Goal: Task Accomplishment & Management: Manage account settings

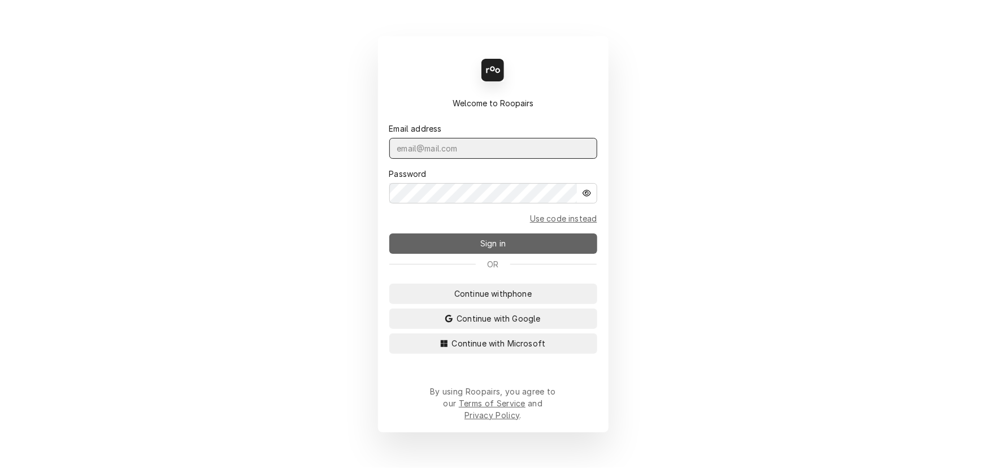
type input "sarah@claysrefrig.com"
click at [491, 245] on span "Sign in" at bounding box center [493, 243] width 30 height 12
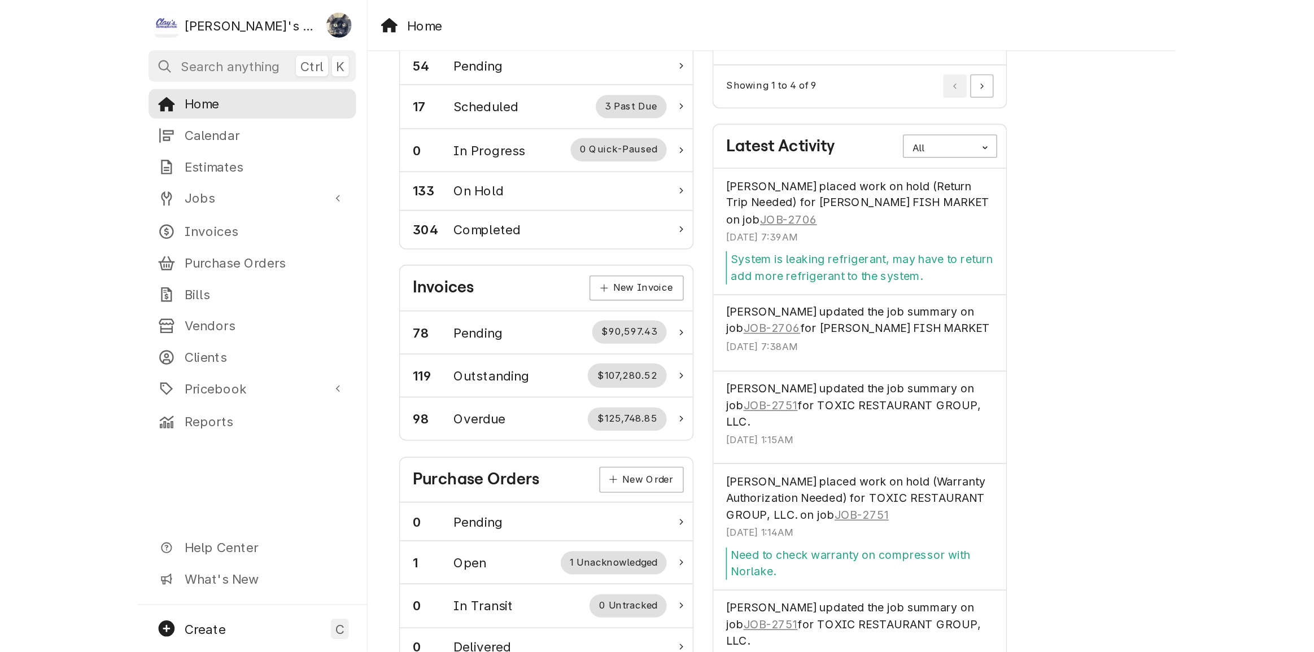
scroll to position [134, 0]
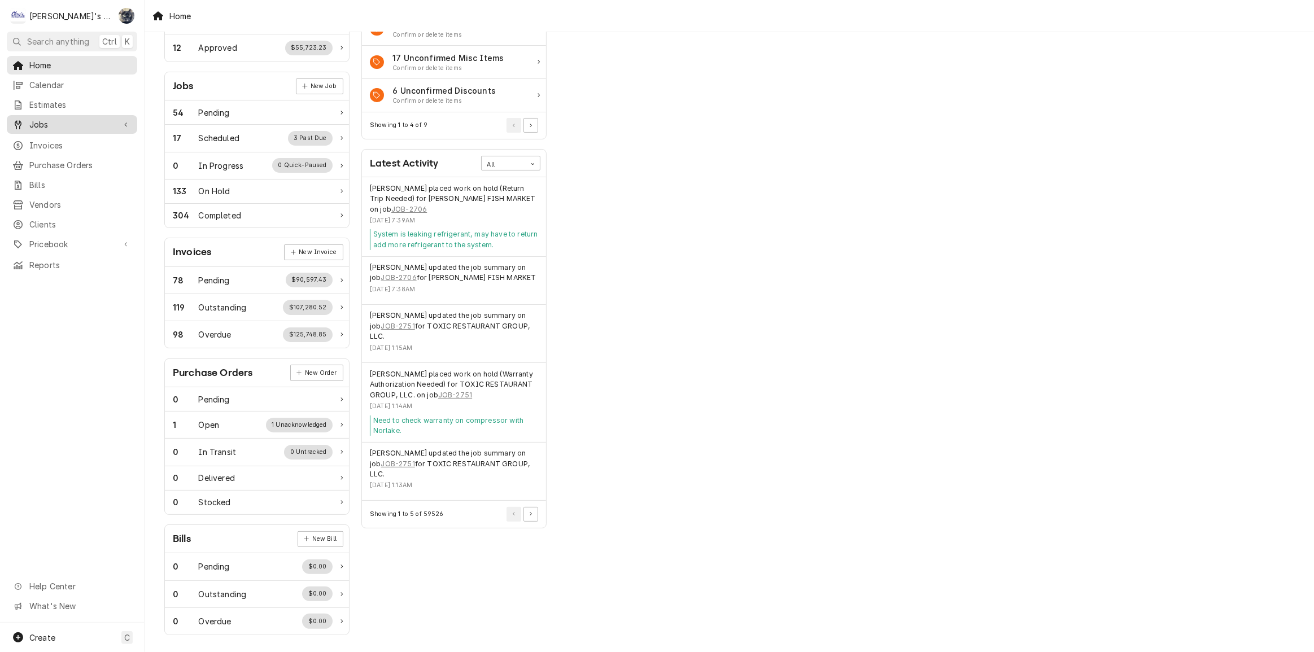
click at [87, 123] on span "Jobs" at bounding box center [71, 125] width 85 height 12
click at [89, 141] on span "Jobs" at bounding box center [80, 144] width 102 height 12
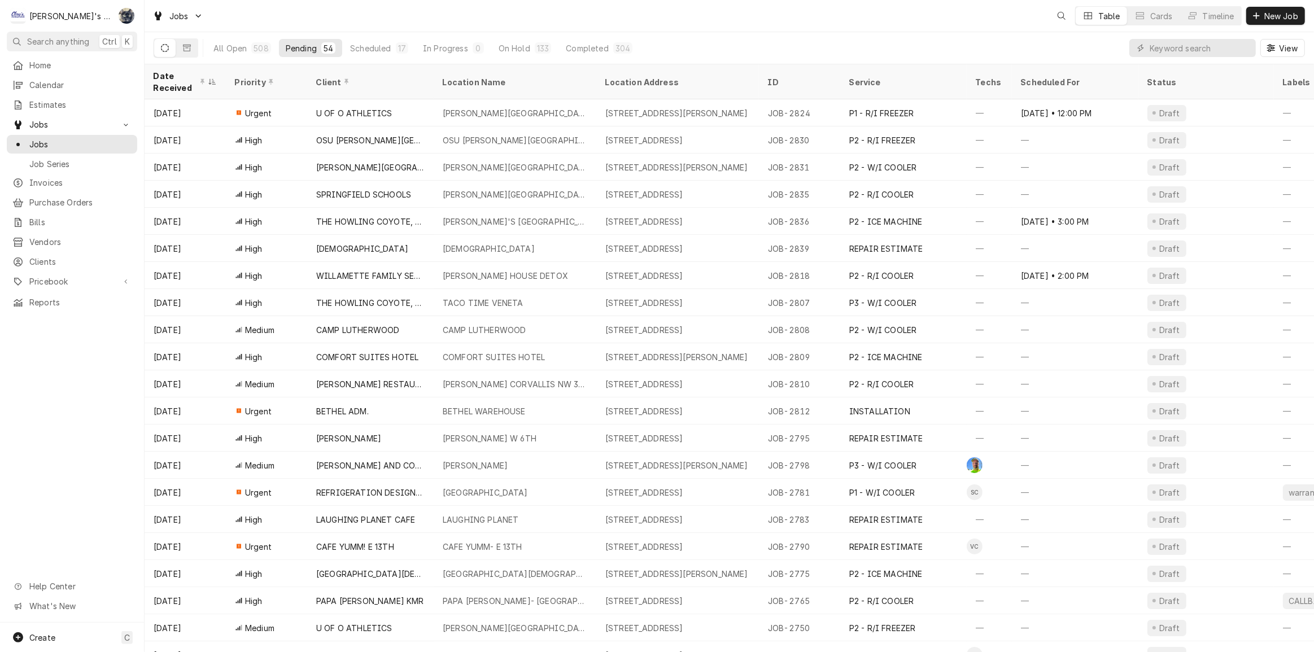
click at [461, 24] on div "Jobs Table Cards Timeline New Job" at bounding box center [730, 16] width 1170 height 32
click at [85, 67] on span "Home" at bounding box center [80, 65] width 102 height 12
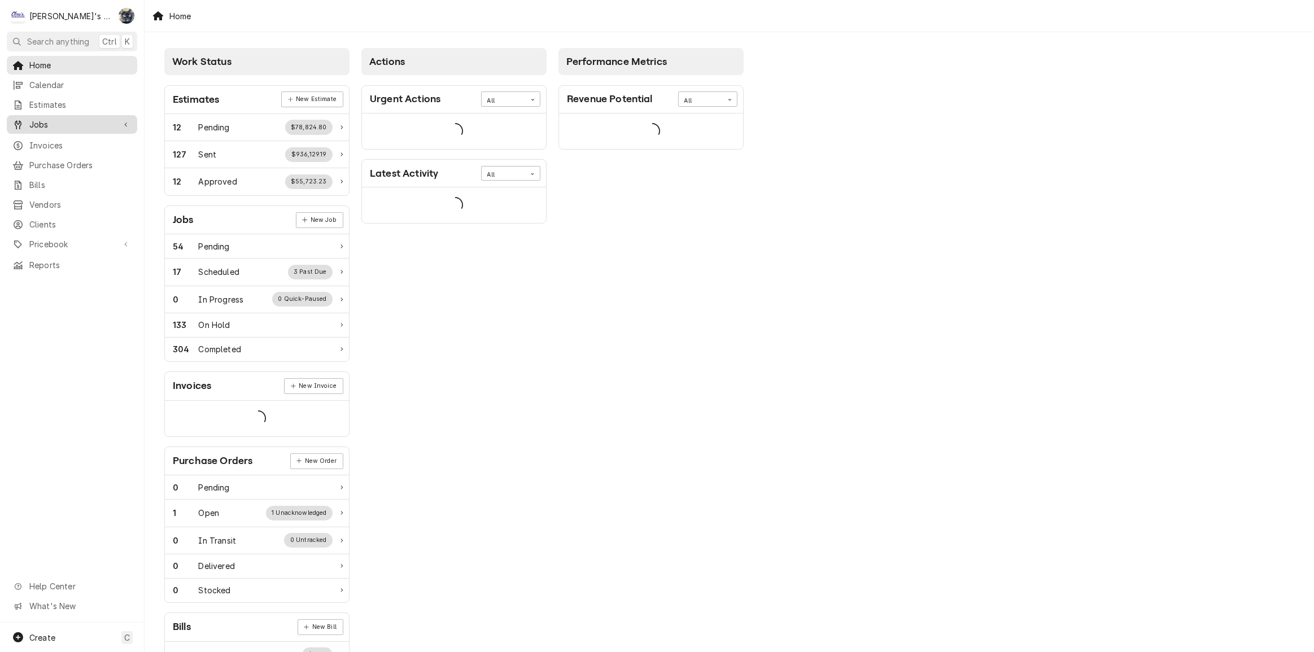
click at [79, 127] on div "Jobs" at bounding box center [72, 124] width 126 height 14
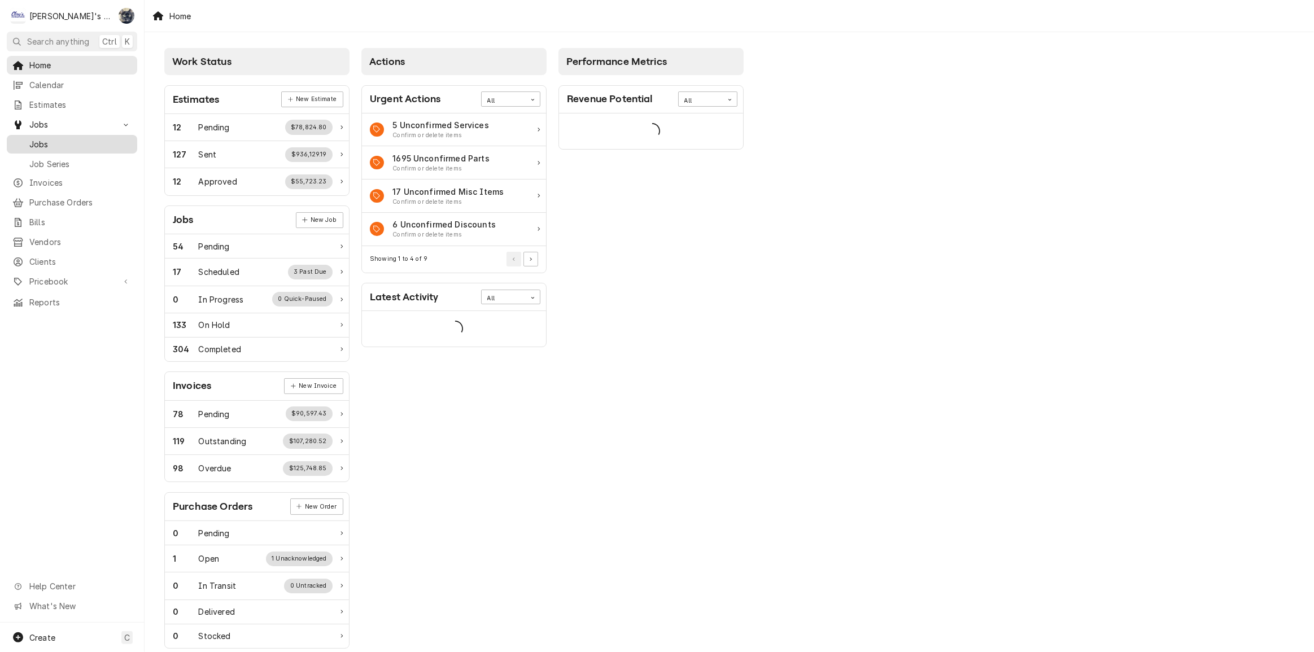
click at [83, 145] on span "Jobs" at bounding box center [80, 144] width 102 height 12
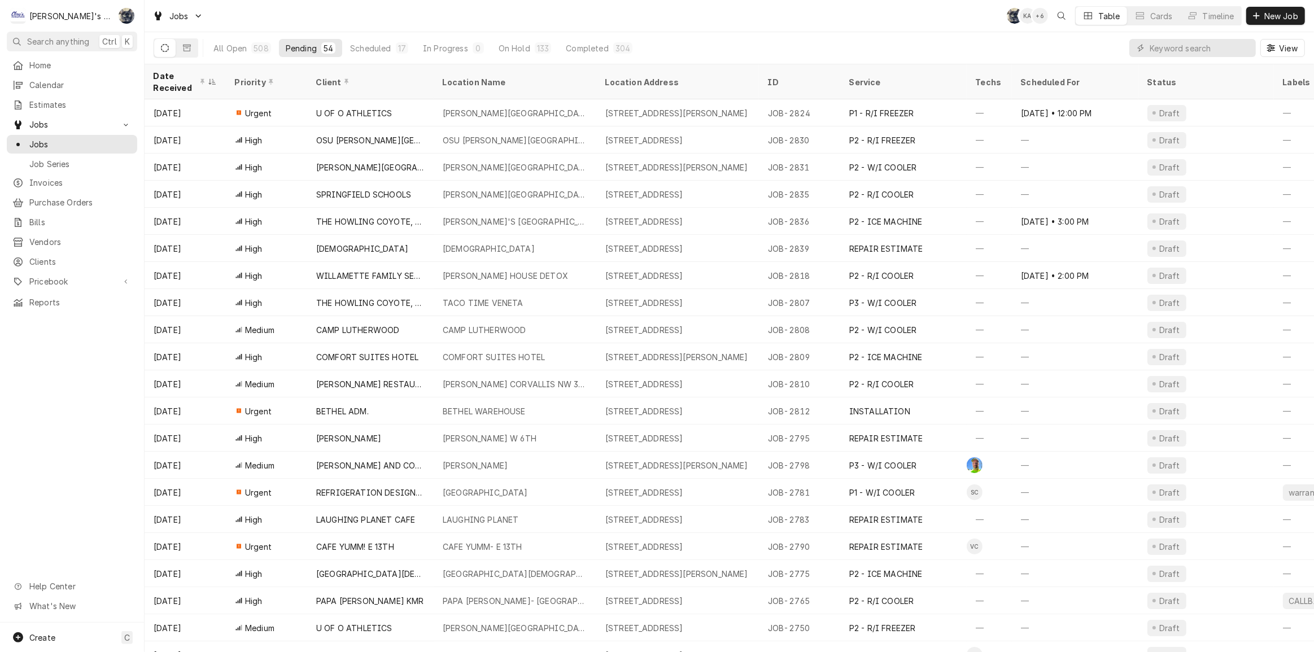
click at [608, 19] on div "Jobs SB KA + 6 Table Cards Timeline New Job" at bounding box center [730, 16] width 1170 height 32
click at [107, 64] on span "Home" at bounding box center [80, 65] width 102 height 12
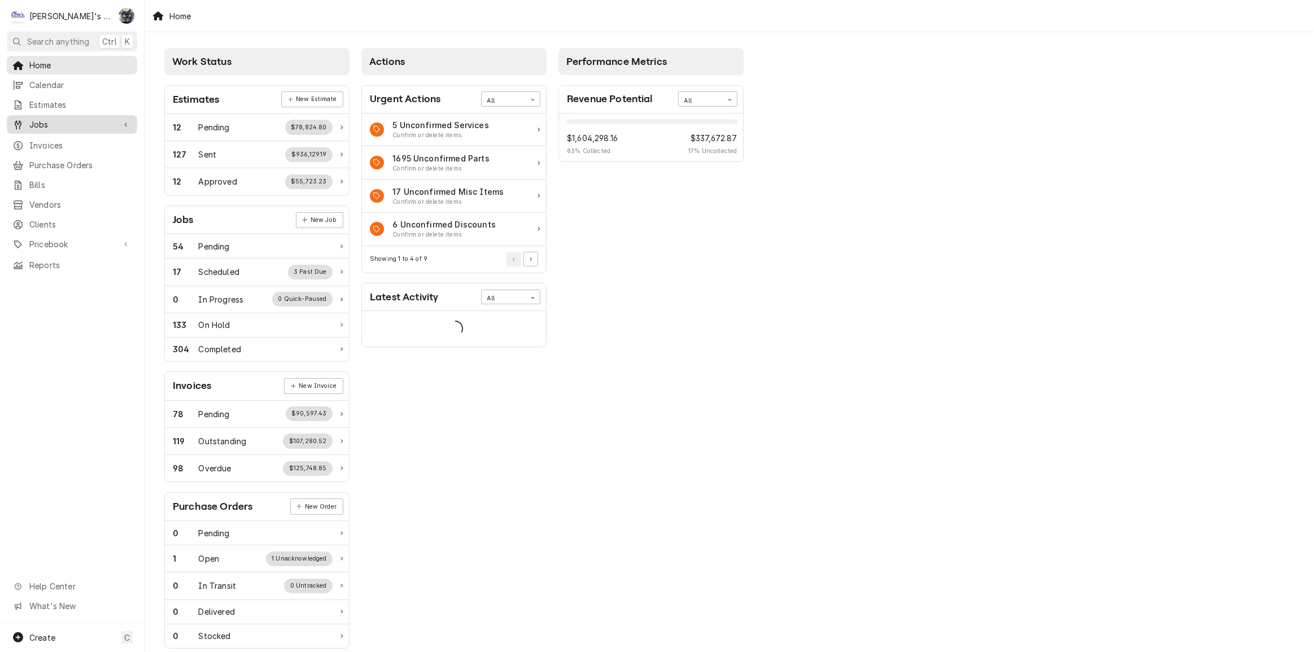
click at [84, 127] on div "Jobs" at bounding box center [72, 124] width 126 height 14
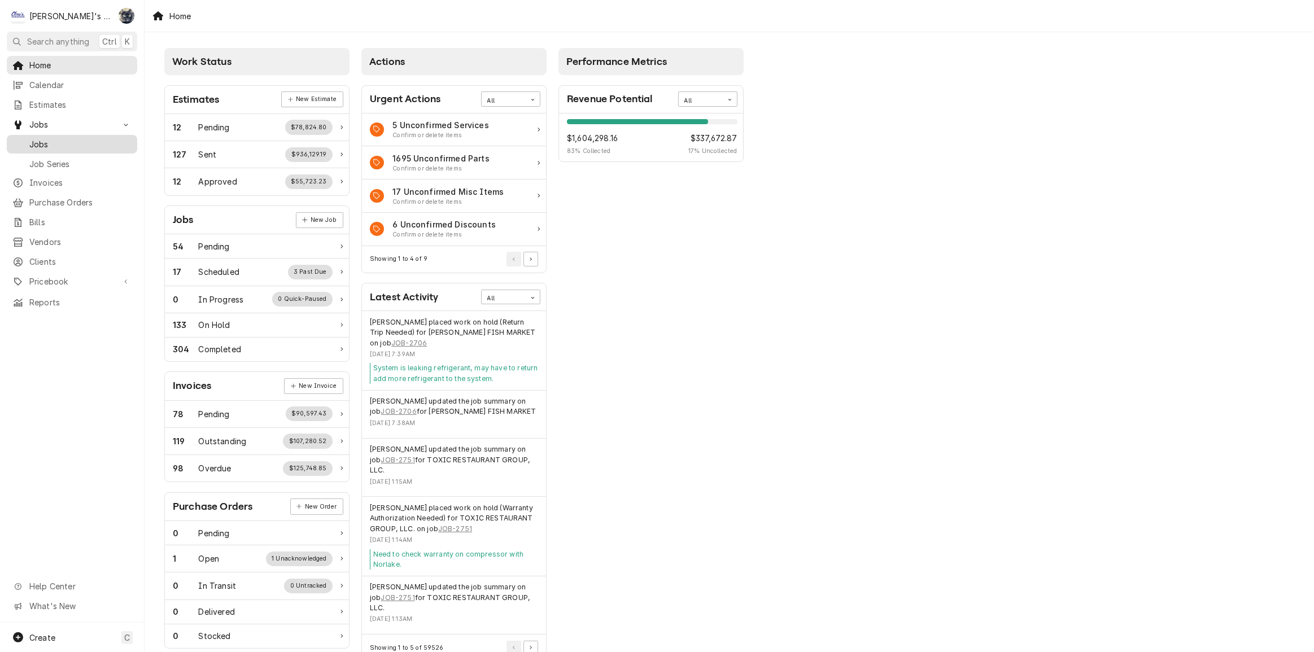
click at [84, 143] on span "Jobs" at bounding box center [80, 144] width 102 height 12
click at [53, 138] on span "Jobs" at bounding box center [80, 144] width 102 height 12
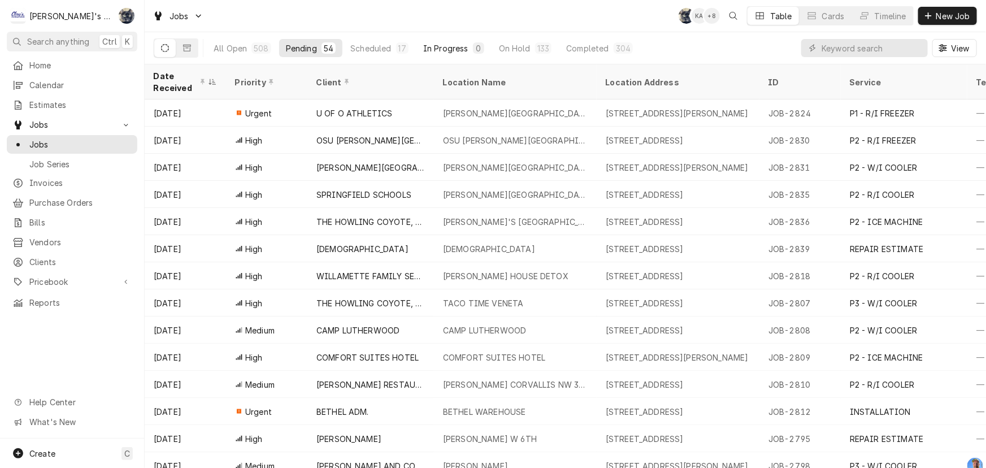
click at [465, 47] on button "In Progress 0" at bounding box center [453, 48] width 75 height 18
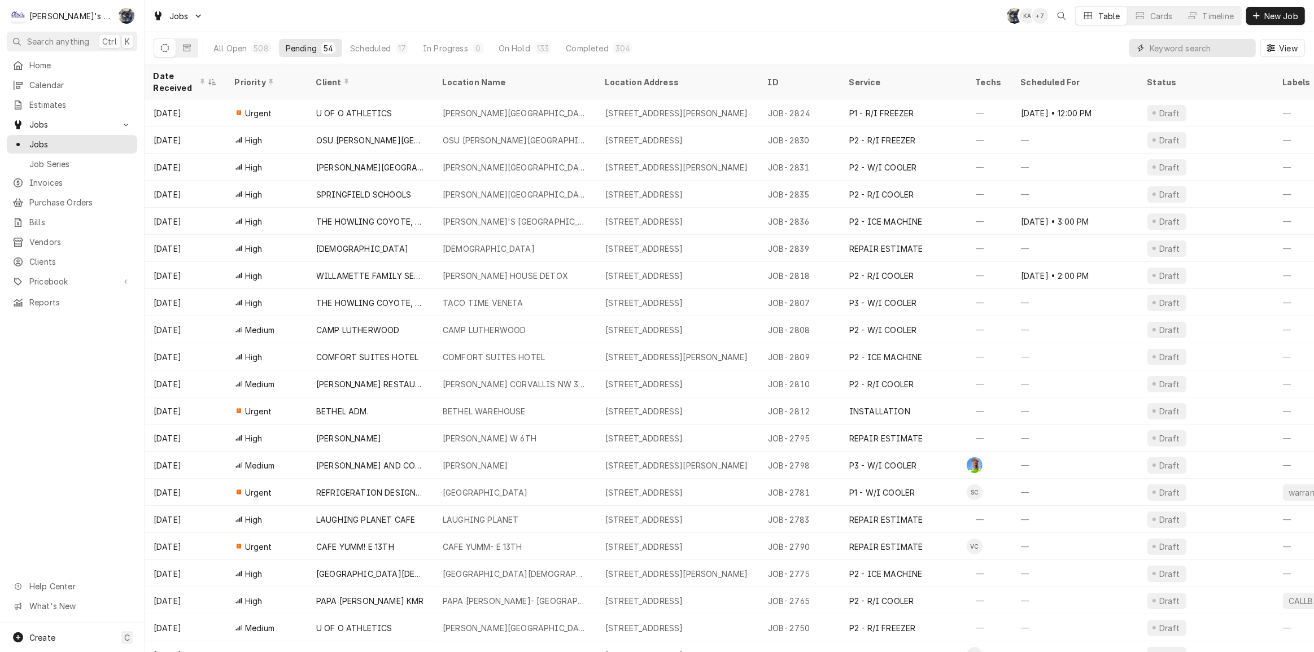
click at [1150, 51] on input "Dynamic Content Wrapper" at bounding box center [1200, 48] width 101 height 18
click at [1156, 50] on input "Dynamic Content Wrapper" at bounding box center [1200, 48] width 101 height 18
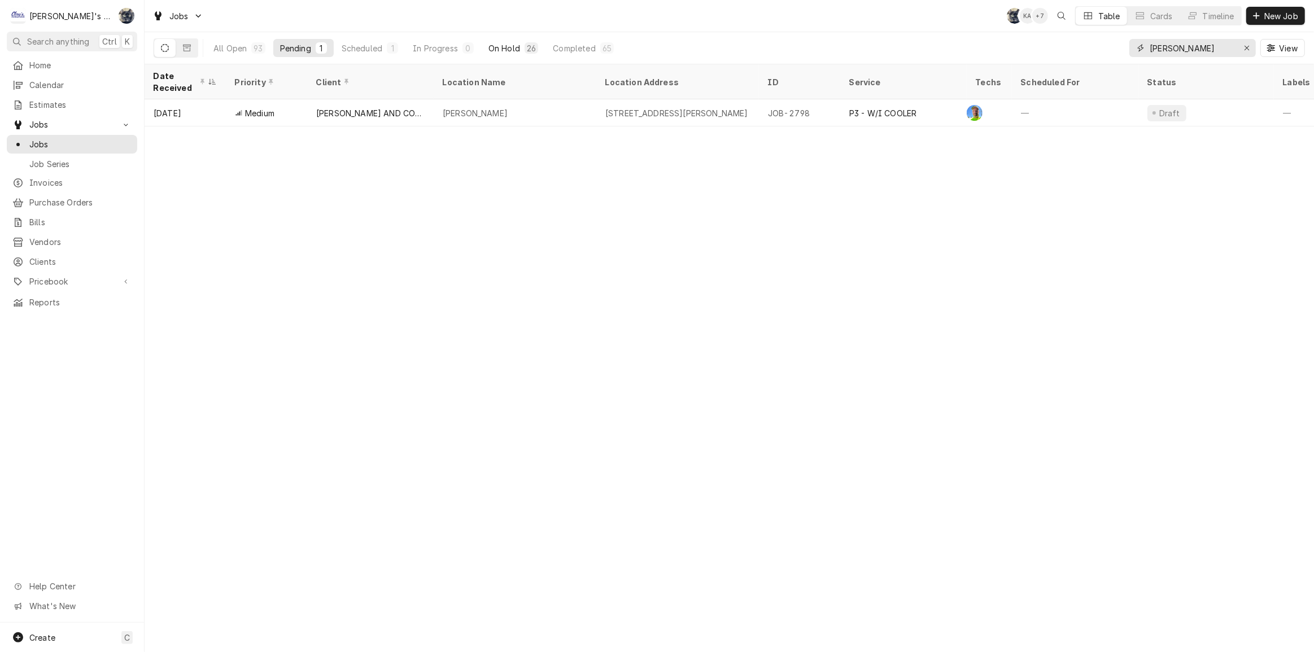
type input "greg"
click at [529, 46] on div "26" at bounding box center [531, 48] width 9 height 12
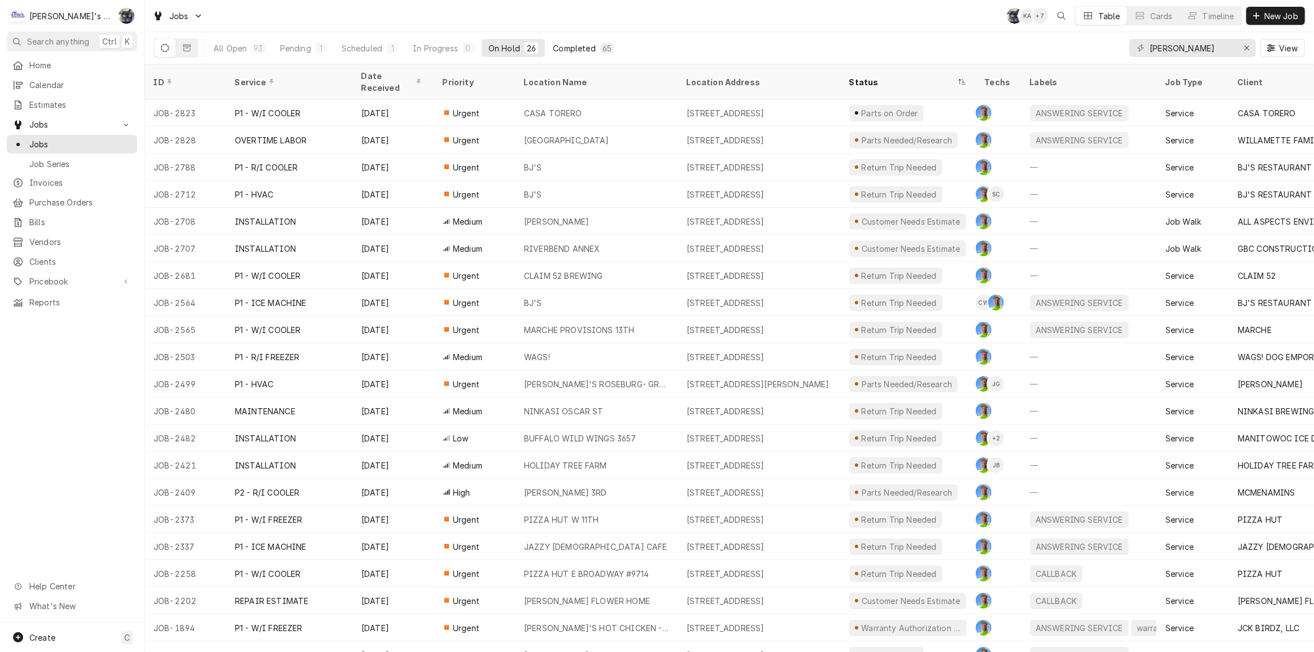
click at [567, 43] on div "Completed" at bounding box center [574, 48] width 42 height 12
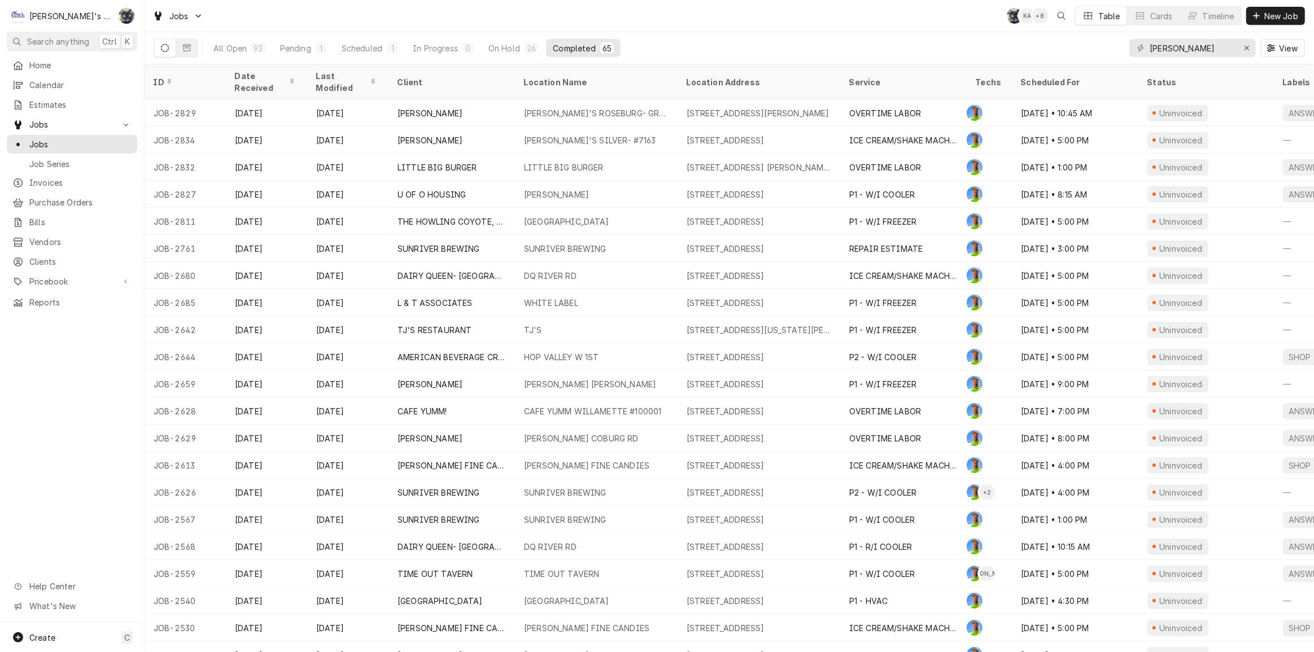
click at [579, 16] on div "Jobs SB KA + 8 Table Cards Timeline New Job" at bounding box center [730, 16] width 1170 height 32
click at [1243, 51] on div "Erase input" at bounding box center [1247, 47] width 11 height 11
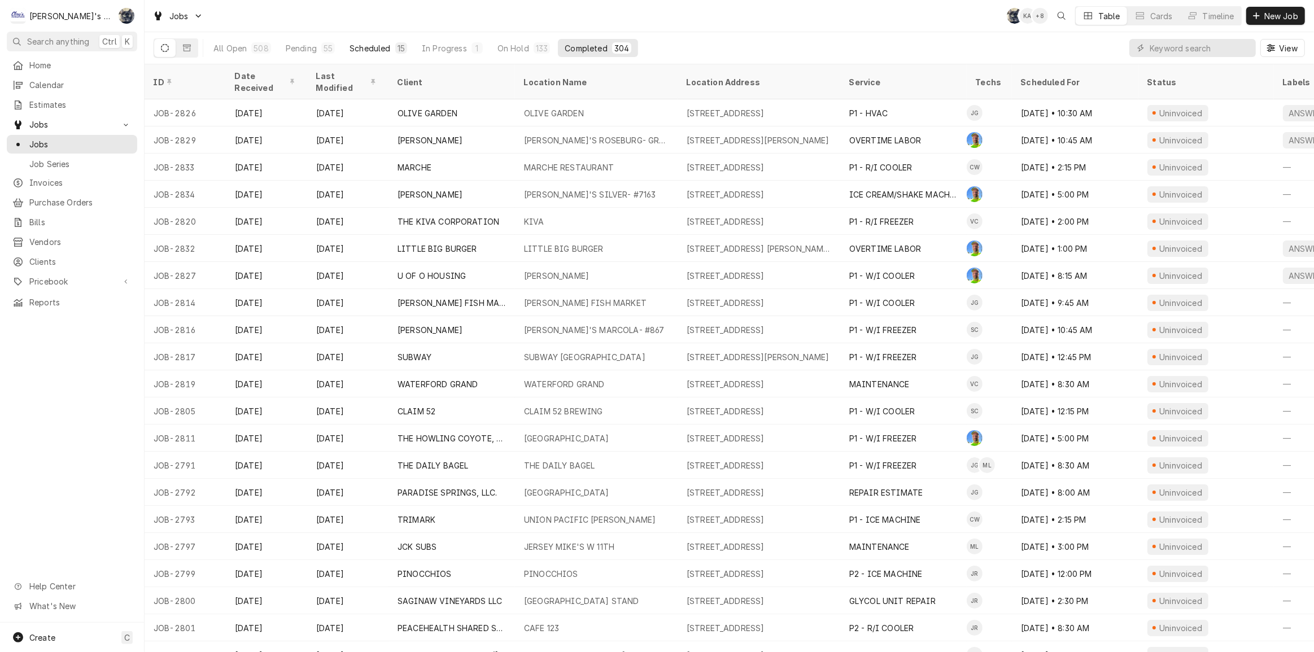
click at [383, 47] on div "Scheduled" at bounding box center [370, 48] width 41 height 12
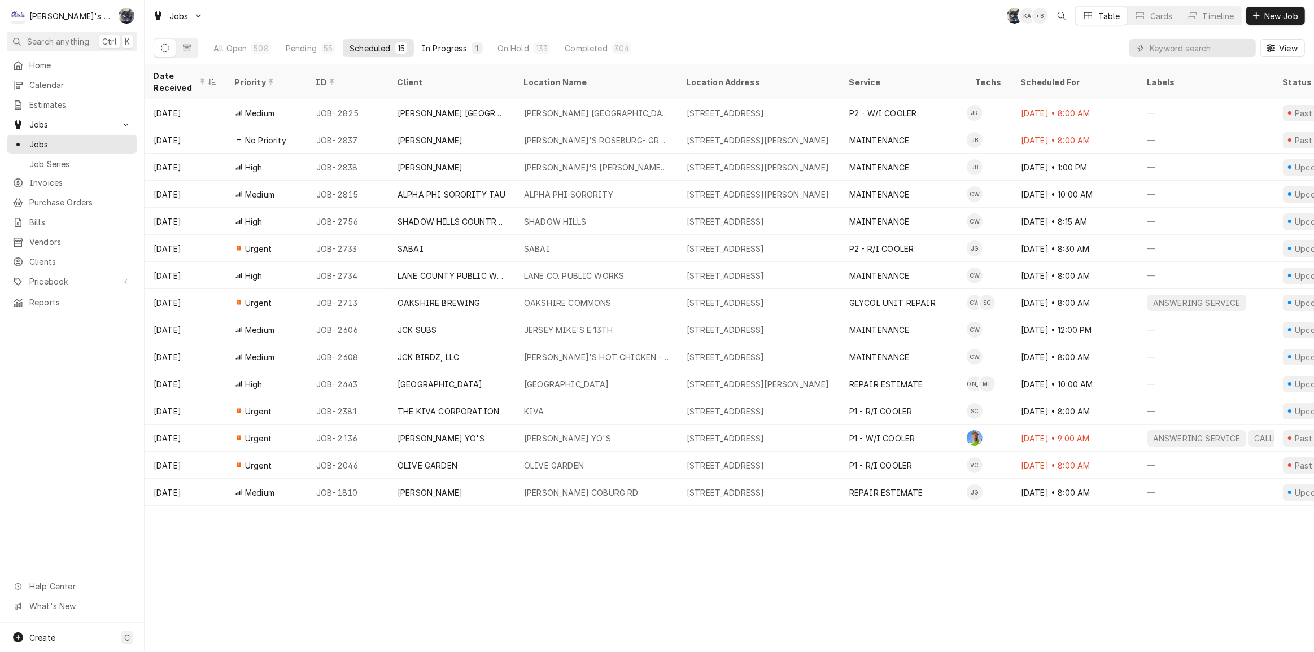
click at [441, 47] on div "In Progress" at bounding box center [444, 48] width 45 height 12
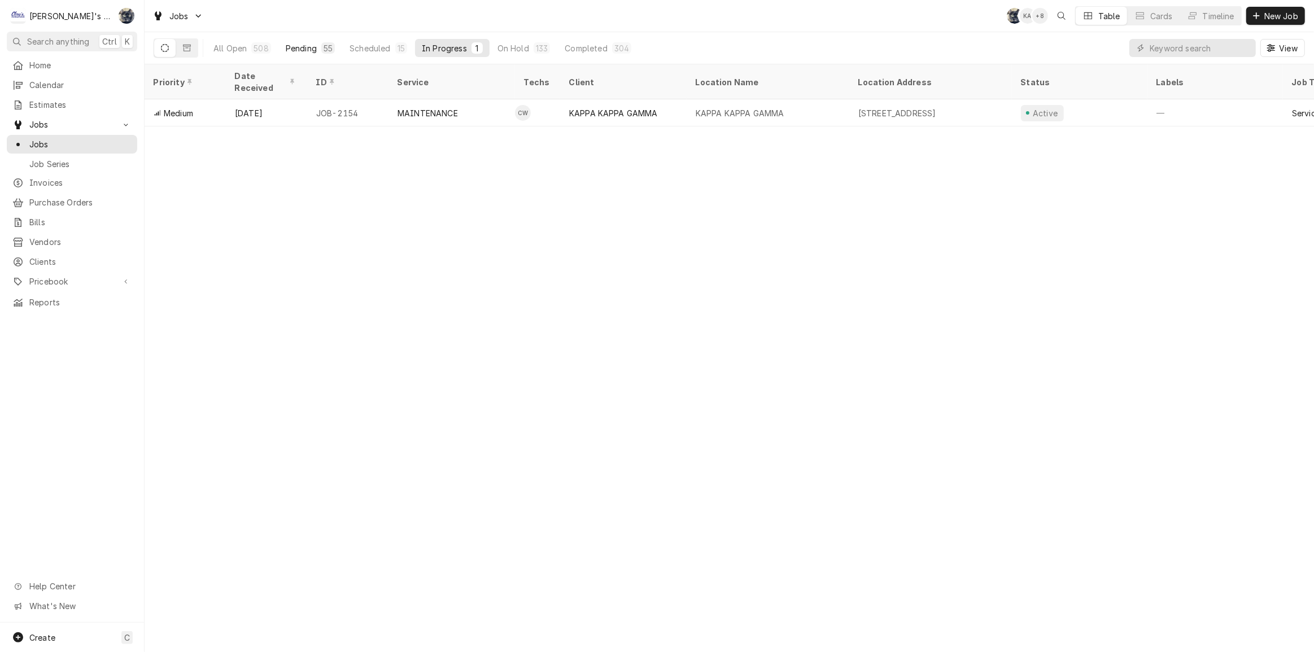
click at [325, 54] on button "Pending 55" at bounding box center [310, 48] width 63 height 18
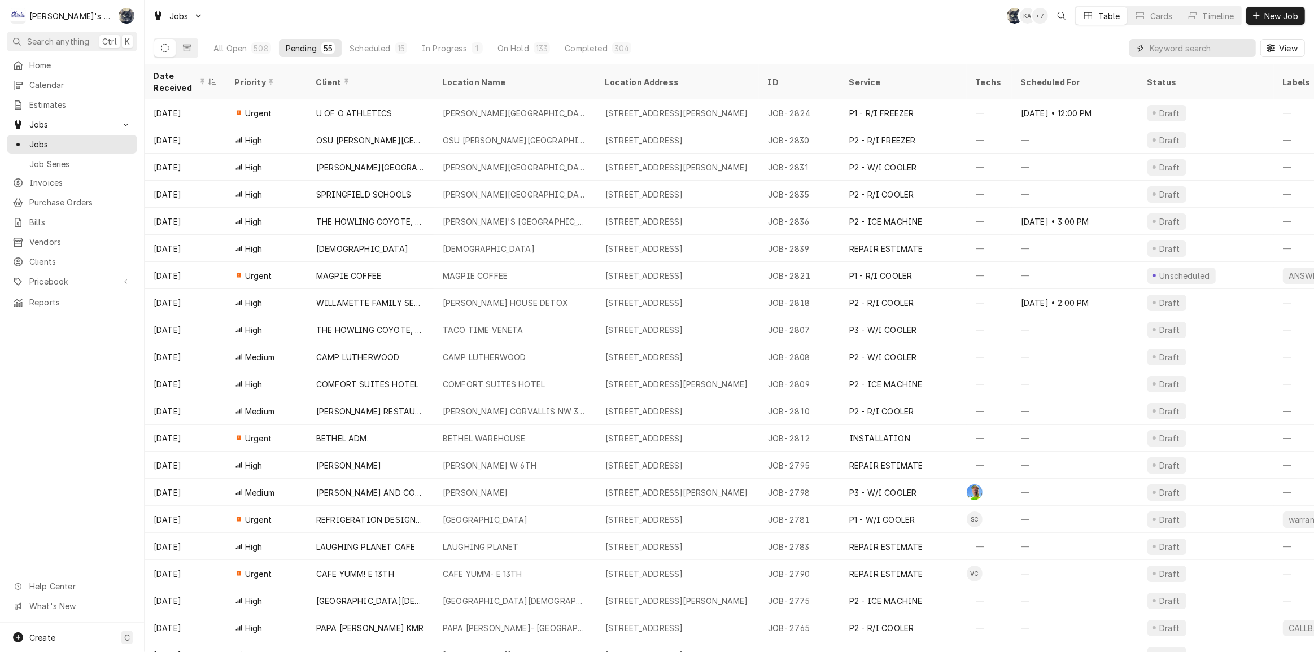
click at [1152, 51] on input "Dynamic Content Wrapper" at bounding box center [1200, 48] width 101 height 18
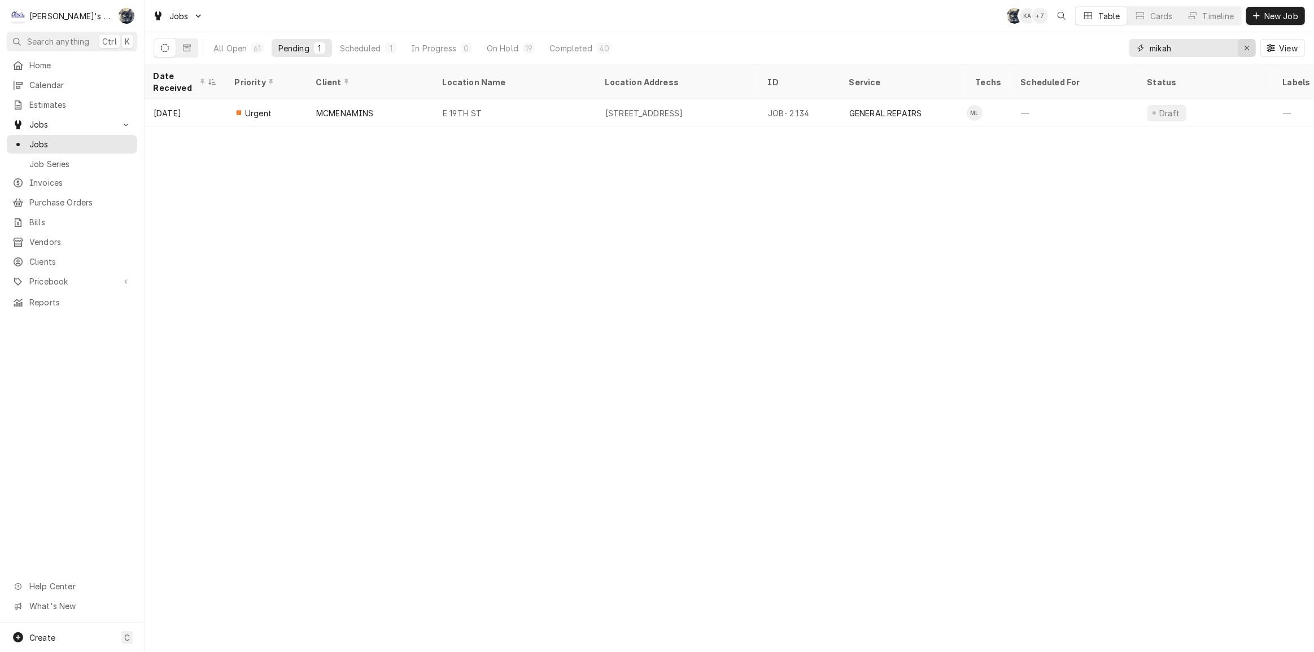
type input "mikah"
click at [1248, 45] on icon "Erase input" at bounding box center [1247, 48] width 6 height 8
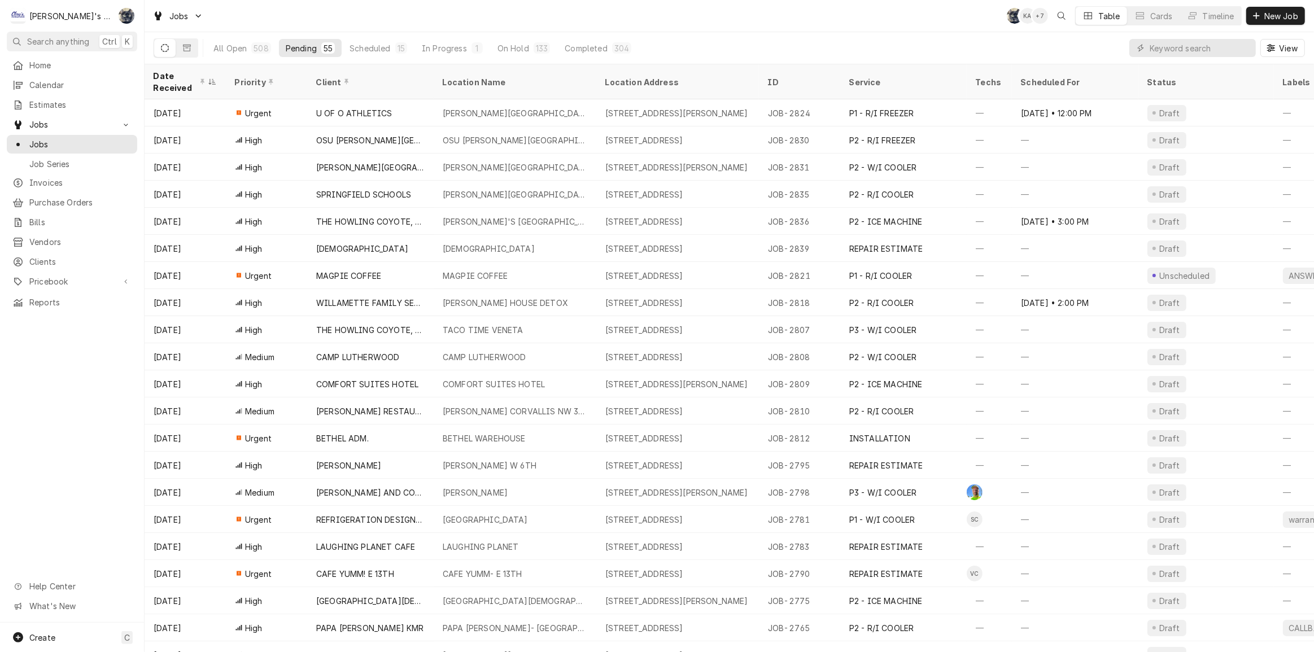
click at [612, 18] on div "Jobs SB KA + 7 Table Cards Timeline New Job" at bounding box center [730, 16] width 1170 height 32
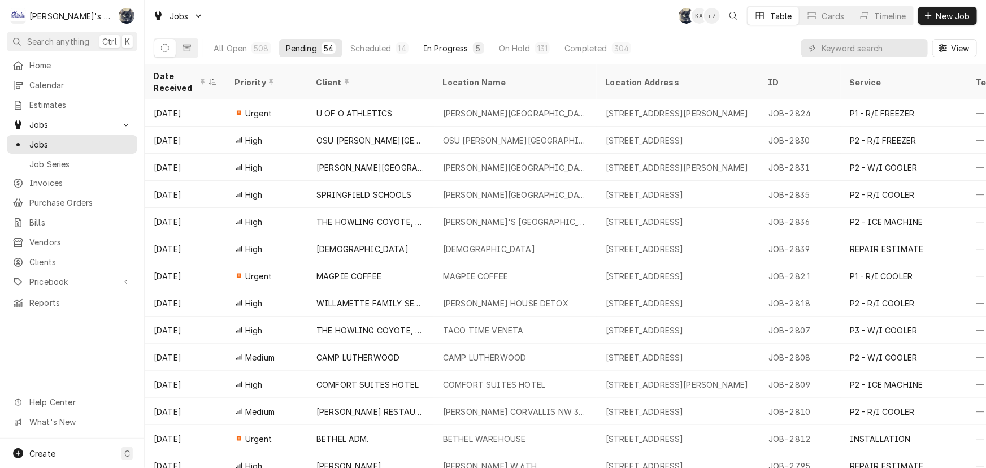
click at [461, 51] on div "In Progress" at bounding box center [445, 48] width 45 height 12
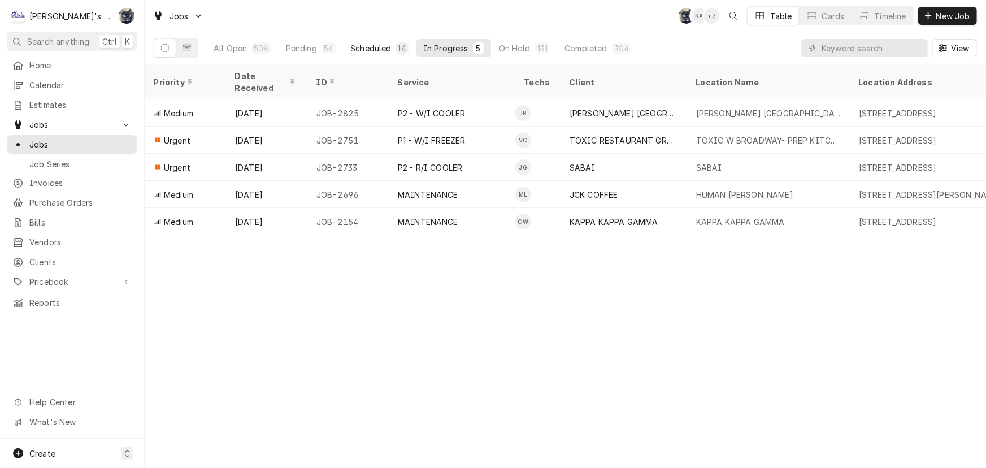
click at [367, 42] on div "Scheduled" at bounding box center [370, 48] width 41 height 12
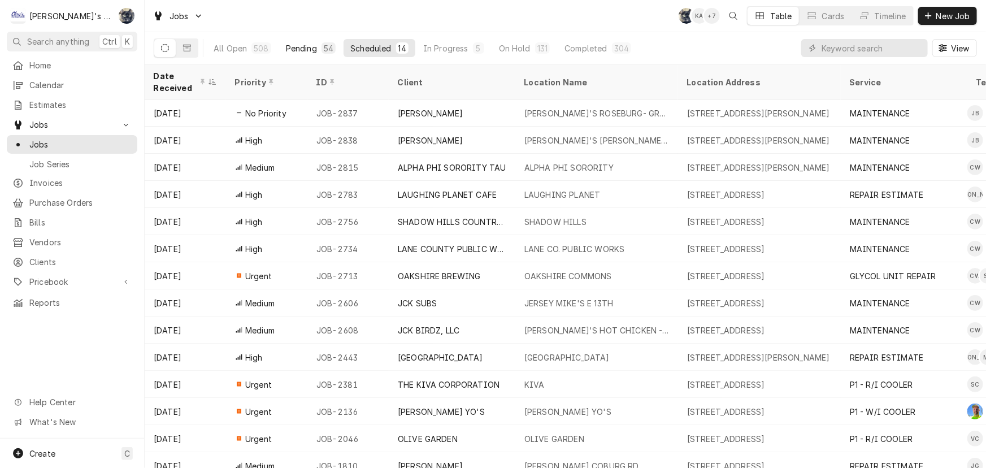
click at [309, 45] on div "Pending" at bounding box center [301, 48] width 31 height 12
